Goal: Browse casually

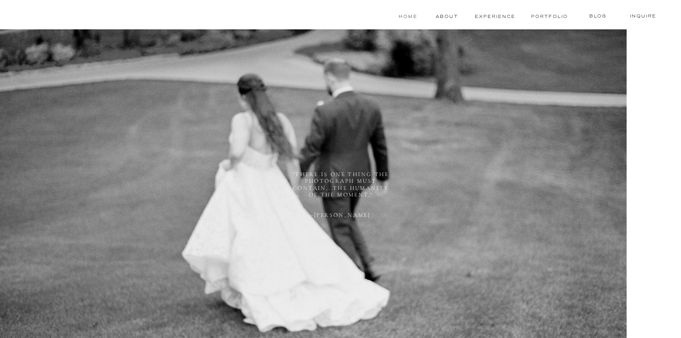
click at [406, 13] on nav "Home" at bounding box center [407, 17] width 21 height 8
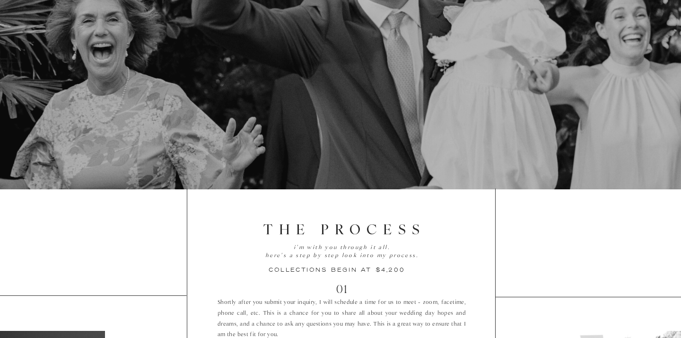
scroll to position [1449, 0]
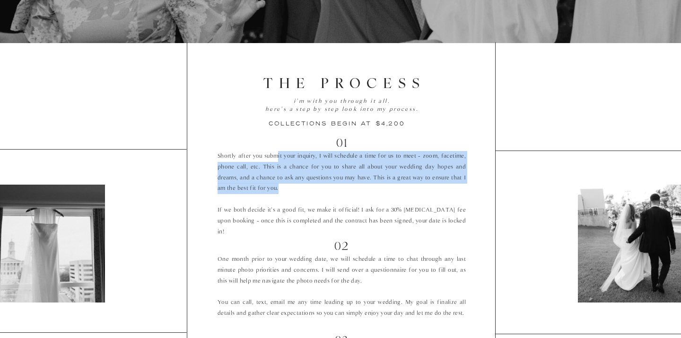
drag, startPoint x: 279, startPoint y: 153, endPoint x: 292, endPoint y: 188, distance: 37.3
click at [292, 188] on p "Shortly after you submit your inquiry, I will schedule a time for us to meet - …" at bounding box center [342, 191] width 248 height 80
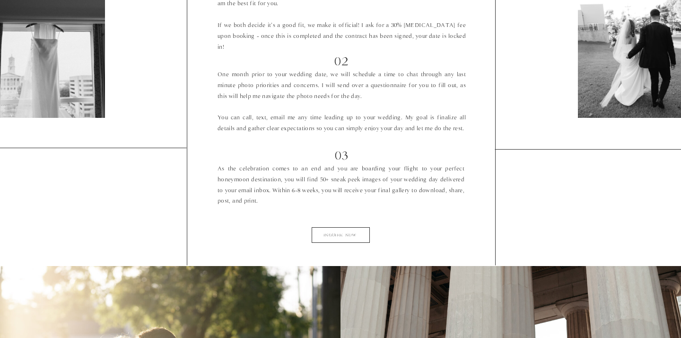
scroll to position [1635, 0]
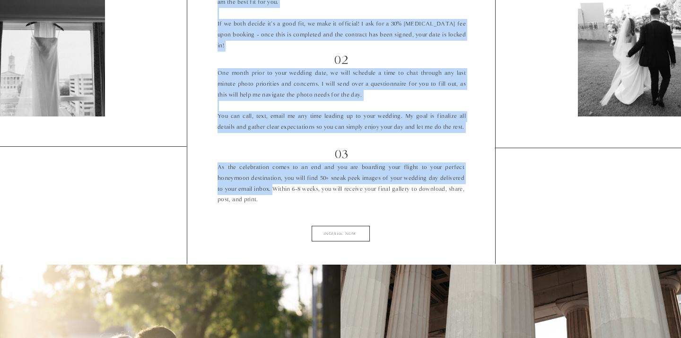
drag, startPoint x: 243, startPoint y: 161, endPoint x: 272, endPoint y: 193, distance: 43.5
click at [272, 193] on div "Inquire Journal Portfolio Services About Home inquire blog Portfolio experience…" at bounding box center [340, 203] width 681 height 3677
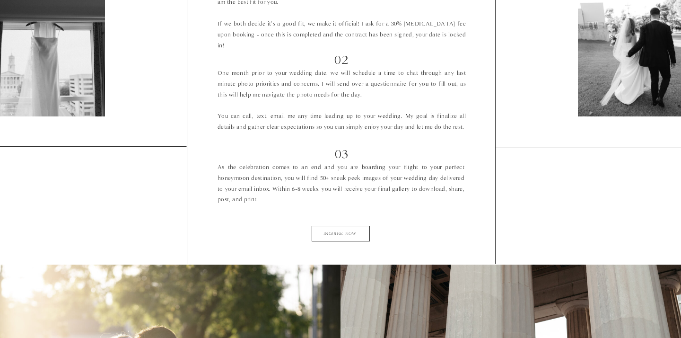
click at [280, 209] on div "Inquire Journal Portfolio Services About Home inquire blog Portfolio experience…" at bounding box center [340, 203] width 681 height 3677
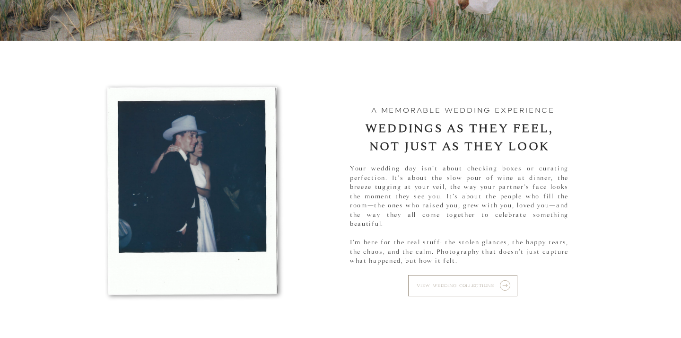
scroll to position [0, 0]
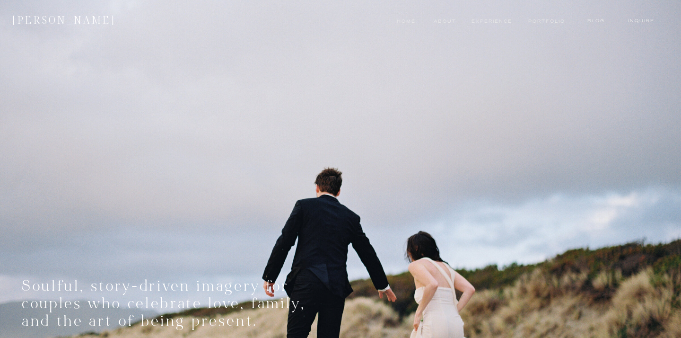
click at [477, 22] on nav "experience" at bounding box center [489, 22] width 35 height 8
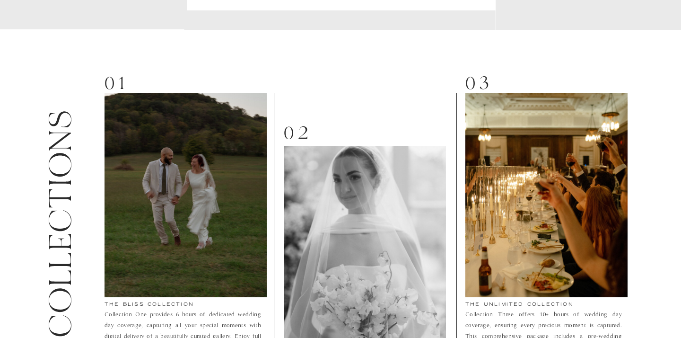
scroll to position [1273, 0]
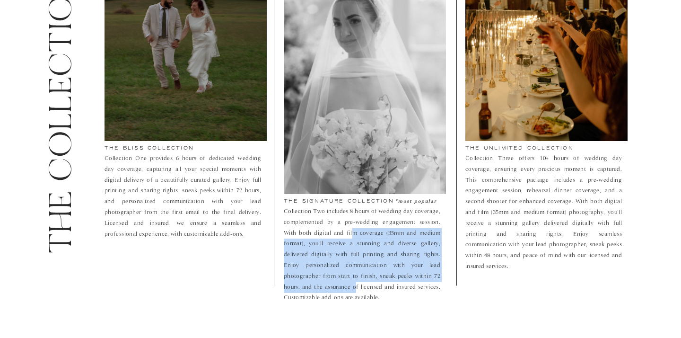
drag, startPoint x: 353, startPoint y: 232, endPoint x: 357, endPoint y: 286, distance: 54.0
click at [357, 286] on p "Collection Two includes 8 hours of wedding day coverage, complemented by a pre-…" at bounding box center [362, 255] width 157 height 99
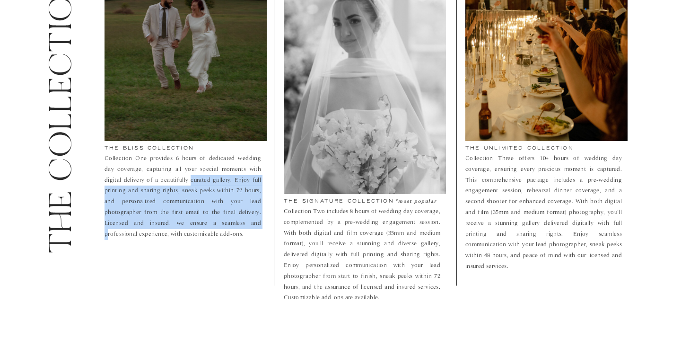
drag, startPoint x: 169, startPoint y: 182, endPoint x: 199, endPoint y: 224, distance: 51.3
click at [199, 224] on p "Collection One provides 6 hours of dedicated wedding day coverage, capturing al…" at bounding box center [183, 197] width 157 height 89
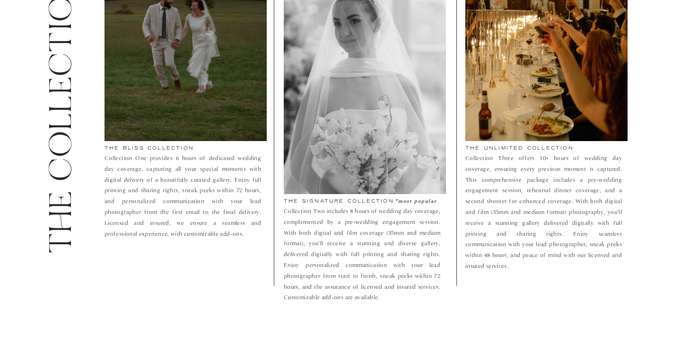
click at [199, 234] on p "Collection One provides 6 hours of dedicated wedding day coverage, capturing al…" at bounding box center [183, 197] width 157 height 89
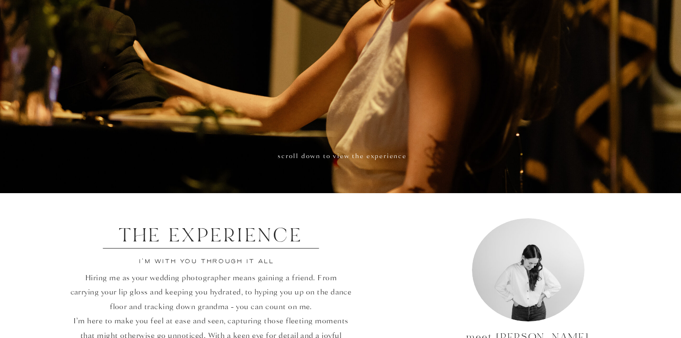
scroll to position [0, 0]
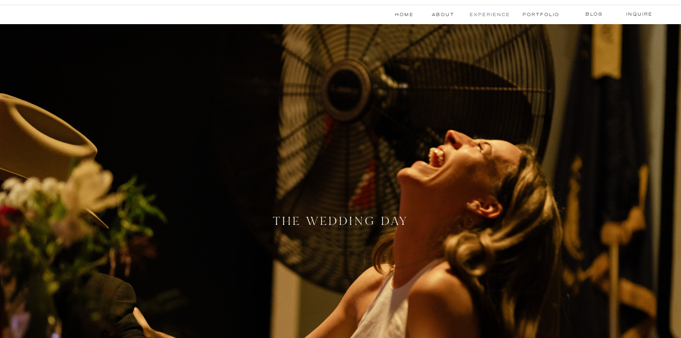
click at [488, 12] on nav "experience" at bounding box center [490, 15] width 41 height 8
click at [538, 13] on nav "Portfolio" at bounding box center [540, 15] width 35 height 8
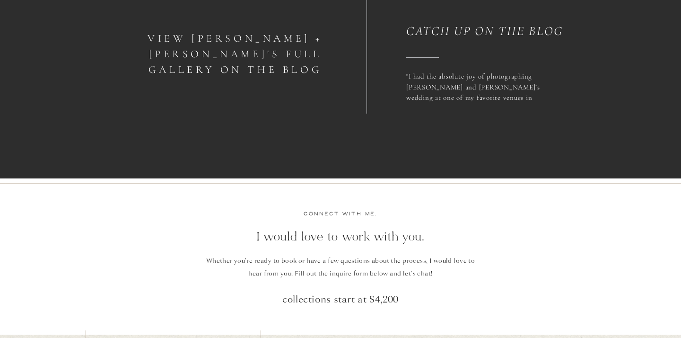
scroll to position [3868, 0]
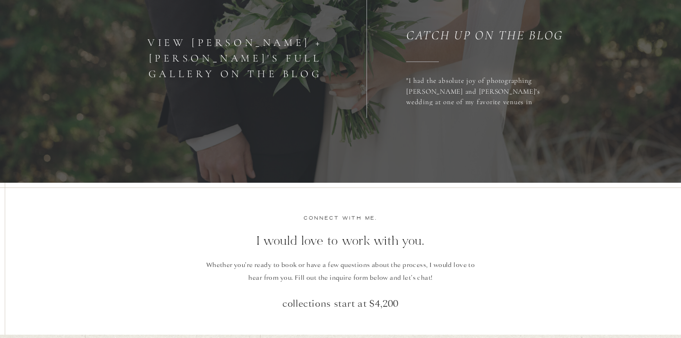
click at [268, 62] on h1 "View Hannah + Jimmy's full gallery on the blog" at bounding box center [235, 52] width 220 height 35
